Goal: Task Accomplishment & Management: Use online tool/utility

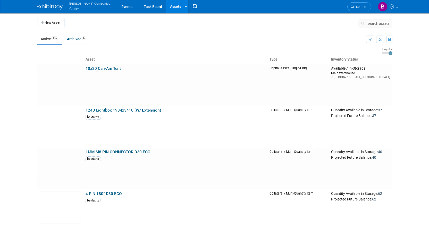
click at [373, 21] on span "search assets" at bounding box center [379, 23] width 22 height 4
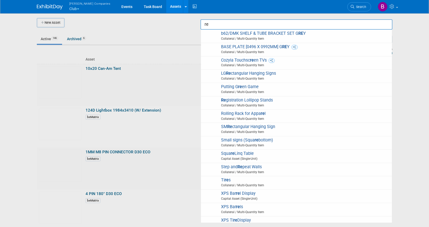
type input "r"
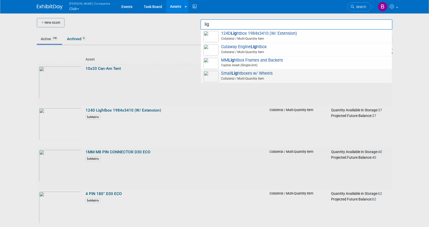
click at [249, 77] on span "Collateral / Multi-Quantity Item" at bounding box center [297, 78] width 184 height 5
type input "Small Lightboxes w/ Wheels"
